Goal: Obtain resource: Obtain resource

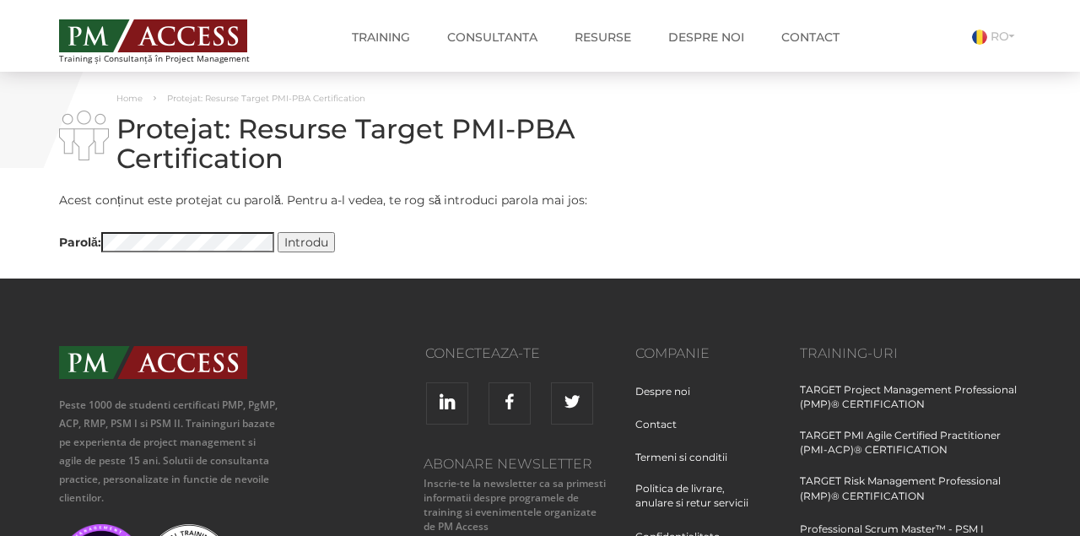
click at [320, 246] on input "Introdu" at bounding box center [305, 242] width 57 height 20
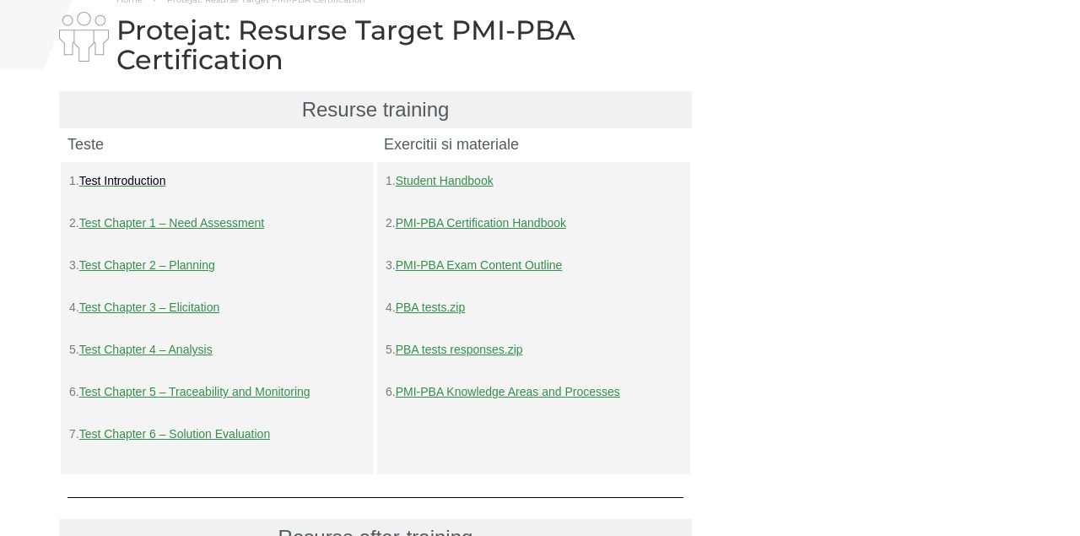
scroll to position [100, 0]
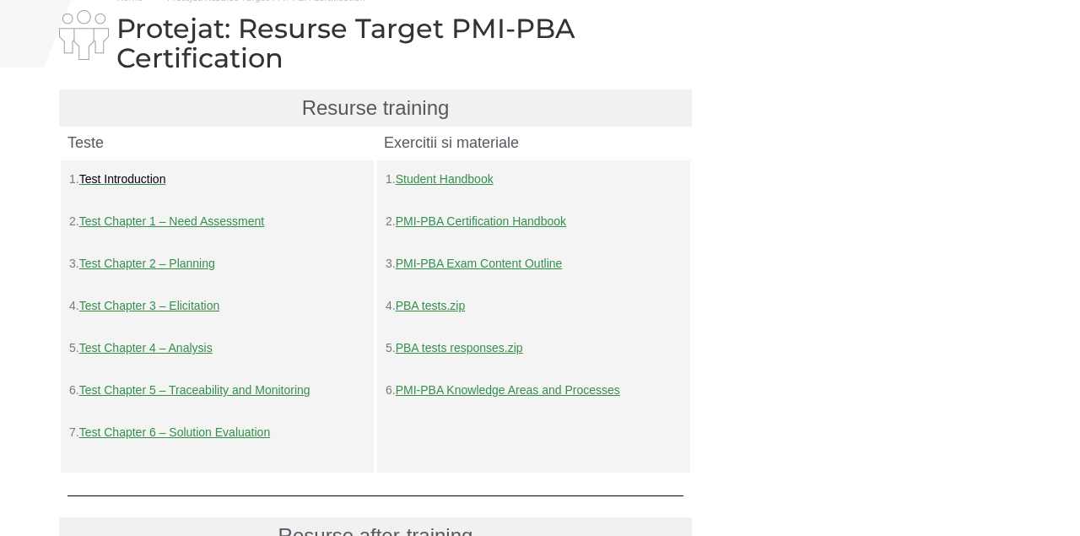
click at [481, 179] on link "Student Handbook" at bounding box center [445, 178] width 98 height 13
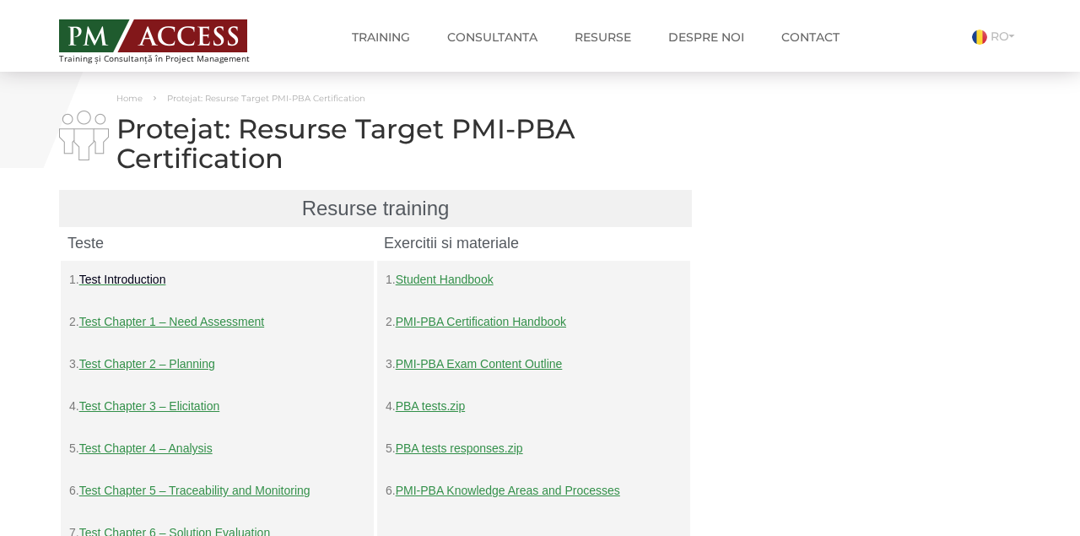
scroll to position [0, 0]
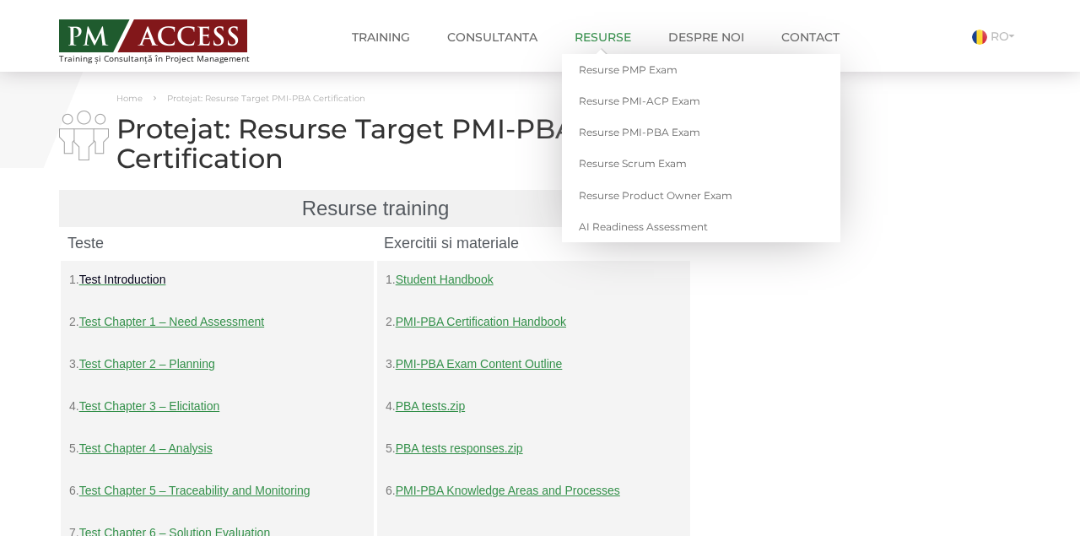
click at [600, 36] on link "Resurse" at bounding box center [603, 37] width 82 height 34
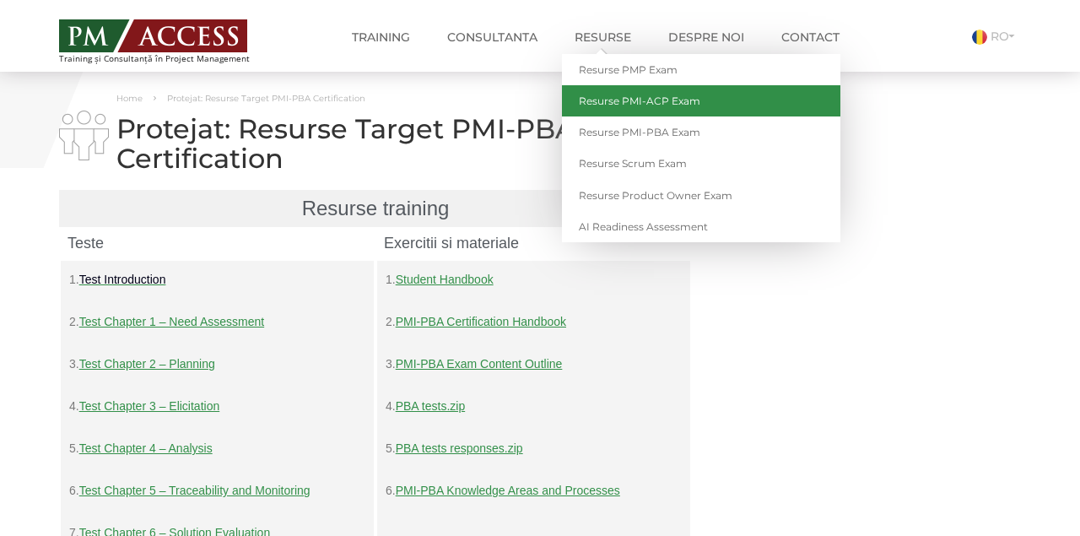
click at [618, 96] on link "Resurse PMI-ACP Exam" at bounding box center [701, 100] width 278 height 31
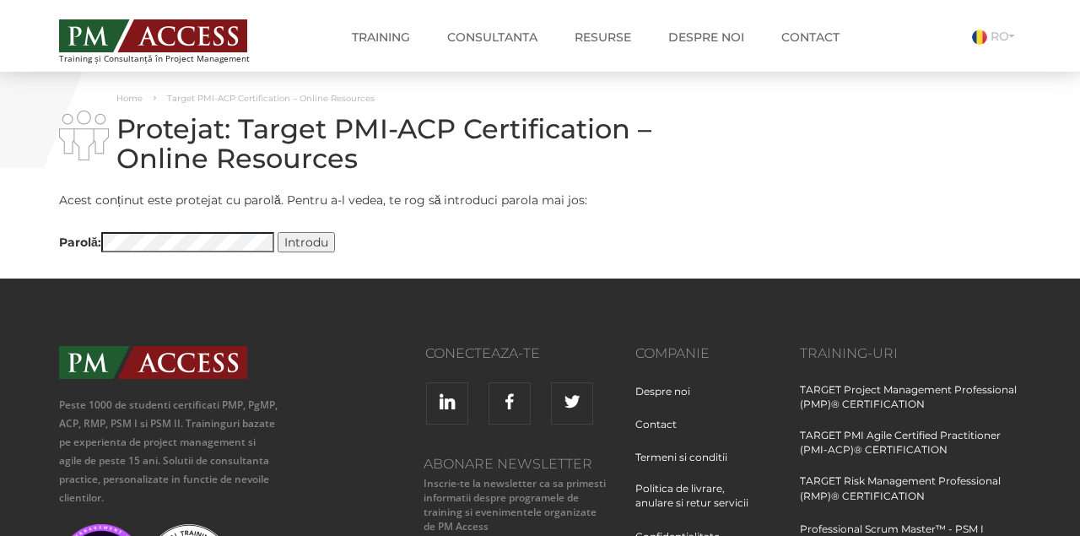
click at [313, 244] on input "Introdu" at bounding box center [305, 242] width 57 height 20
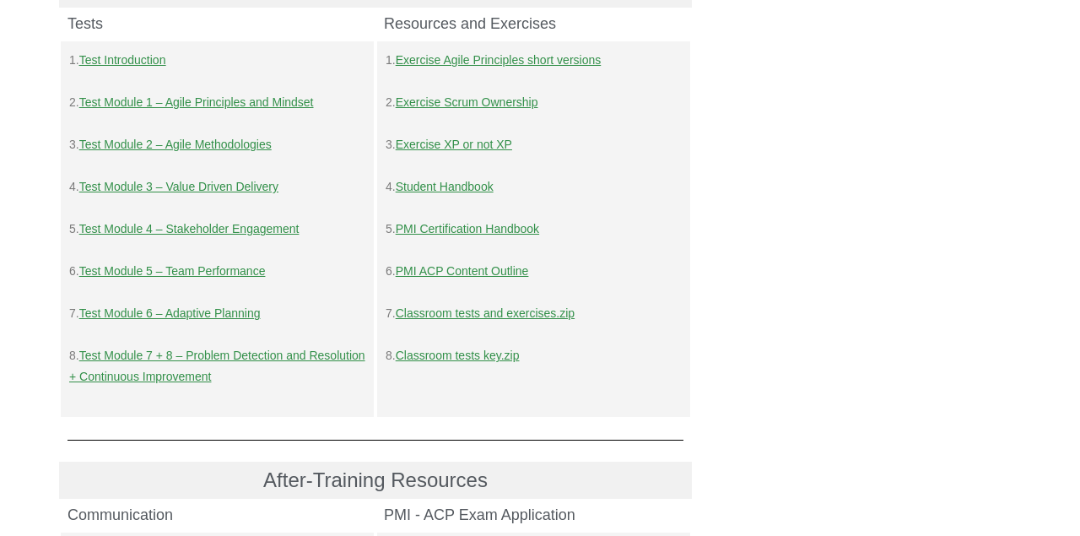
scroll to position [222, 0]
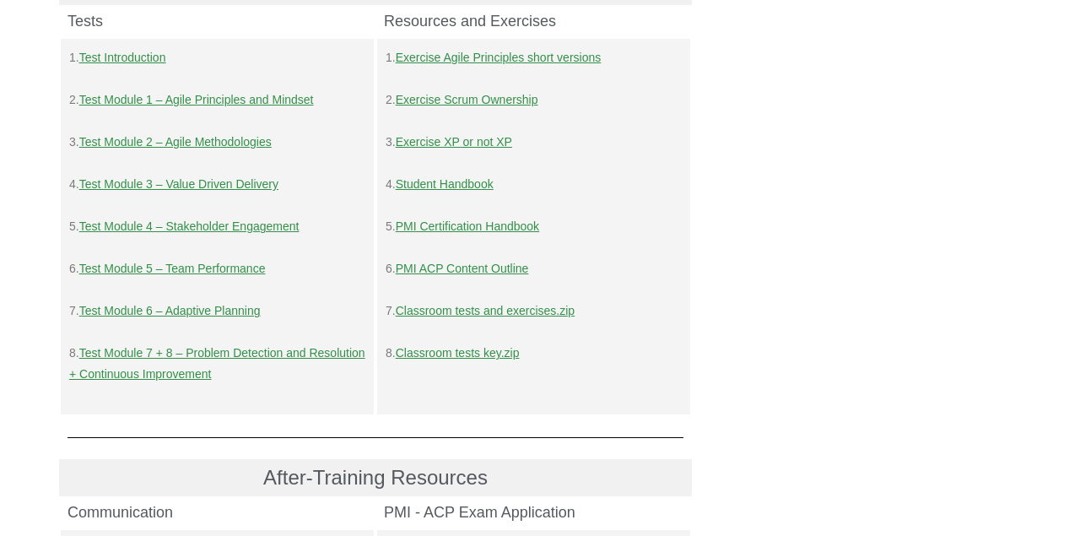
click at [452, 187] on link "Student Handbook" at bounding box center [445, 183] width 98 height 13
